Goal: Check status

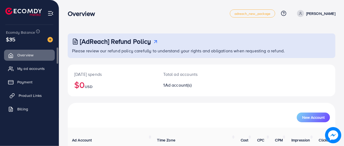
click at [35, 98] on span "Product Links" at bounding box center [30, 95] width 23 height 5
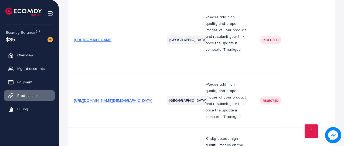
scroll to position [780, 0]
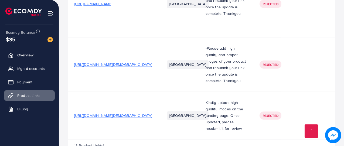
click at [270, 111] on div "Rejected" at bounding box center [270, 115] width 22 height 8
drag, startPoint x: 270, startPoint y: 94, endPoint x: 253, endPoint y: 104, distance: 19.0
click at [253, 104] on td "Rejected" at bounding box center [280, 116] width 54 height 48
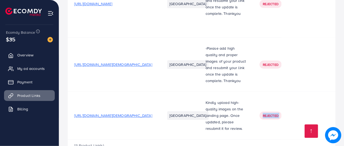
drag, startPoint x: 253, startPoint y: 104, endPoint x: 266, endPoint y: 95, distance: 15.0
click at [266, 95] on td "Rejected" at bounding box center [280, 116] width 54 height 48
click at [297, 60] on td at bounding box center [308, 64] width 54 height 54
click at [312, 43] on td at bounding box center [308, 64] width 54 height 54
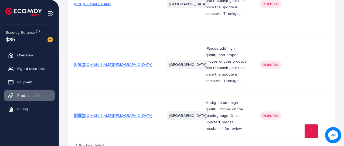
click at [312, 43] on td at bounding box center [308, 64] width 54 height 54
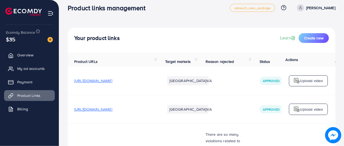
scroll to position [0, 0]
